Goal: Information Seeking & Learning: Learn about a topic

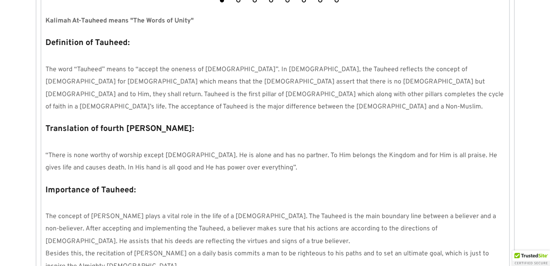
scroll to position [262, 0]
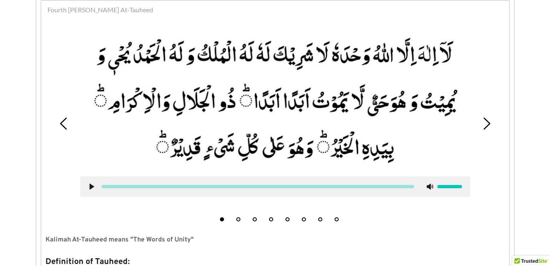
click at [270, 219] on button "4" at bounding box center [271, 220] width 4 height 4
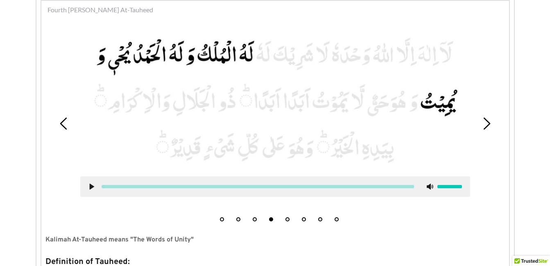
click at [91, 185] on use at bounding box center [91, 187] width 5 height 6
click at [91, 184] on use at bounding box center [91, 187] width 5 height 6
click at [91, 184] on icon at bounding box center [91, 187] width 7 height 7
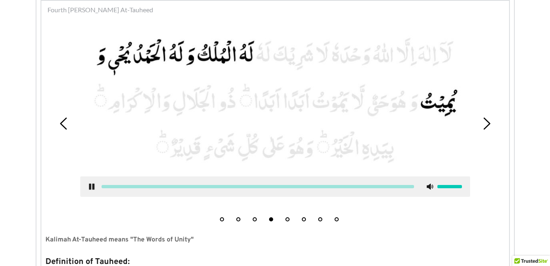
click at [91, 184] on use at bounding box center [91, 187] width 5 height 6
click at [288, 218] on button "5" at bounding box center [288, 220] width 4 height 4
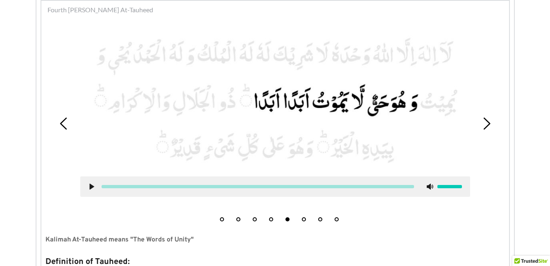
click at [93, 185] on icon at bounding box center [91, 187] width 7 height 7
click at [93, 185] on use at bounding box center [91, 187] width 5 height 6
